Goal: Find specific page/section: Find specific page/section

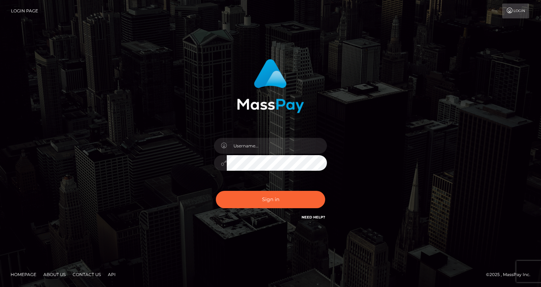
type input "oli.fanvue"
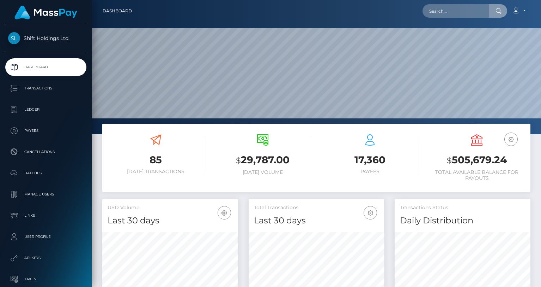
click at [440, 13] on input "text" at bounding box center [456, 10] width 66 height 13
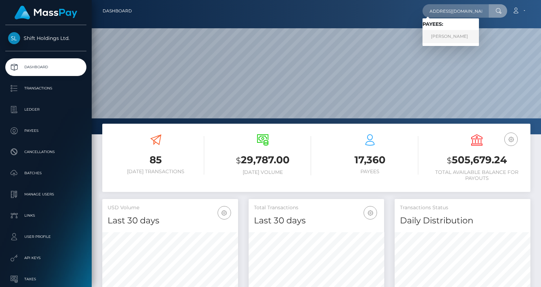
type input "[EMAIL_ADDRESS][DOMAIN_NAME]"
click at [454, 34] on link "CARLOS MORENO DEL RIO" at bounding box center [451, 36] width 56 height 13
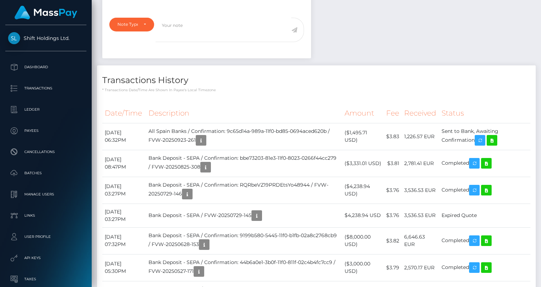
scroll to position [85, 136]
